Goal: Transaction & Acquisition: Purchase product/service

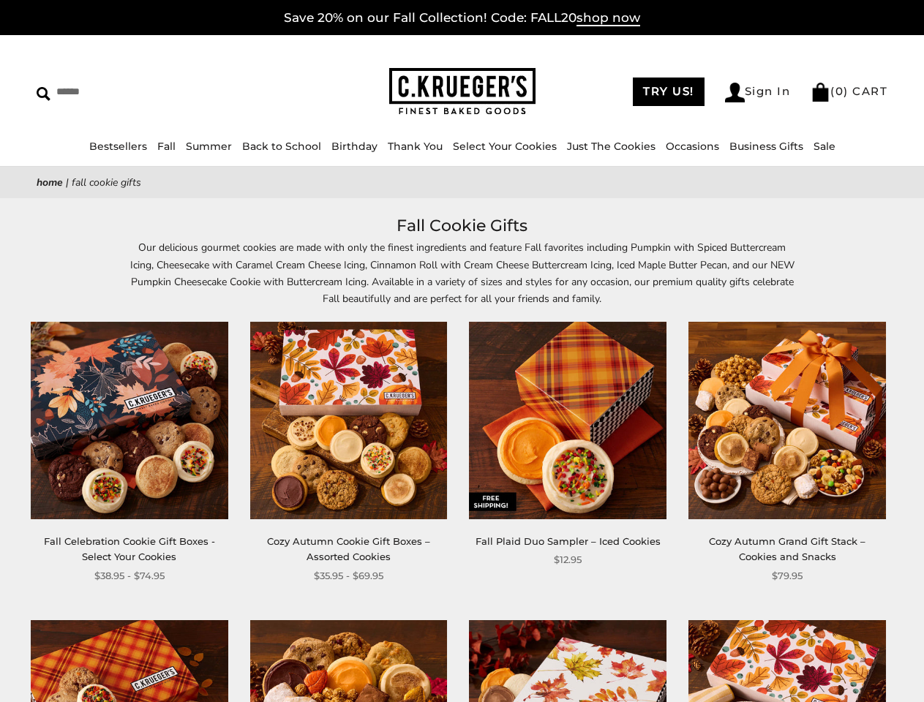
click at [462, 351] on div "**********" at bounding box center [556, 445] width 219 height 247
click at [688, 146] on link "Occasions" at bounding box center [692, 146] width 53 height 13
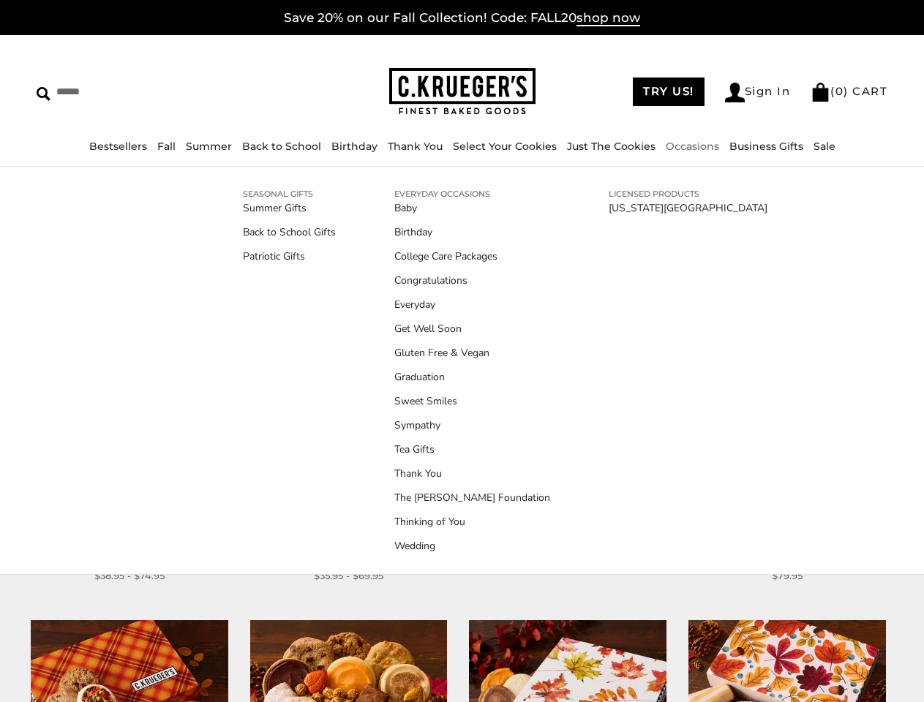
click at [462, 457] on div "**********" at bounding box center [556, 445] width 219 height 247
